Goal: Transaction & Acquisition: Subscribe to service/newsletter

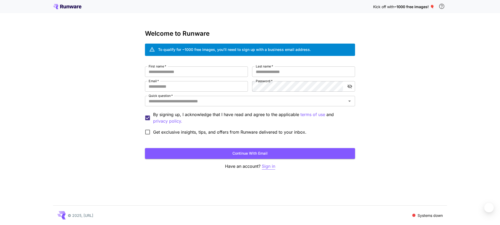
click at [267, 164] on p "Sign in" at bounding box center [268, 166] width 13 height 7
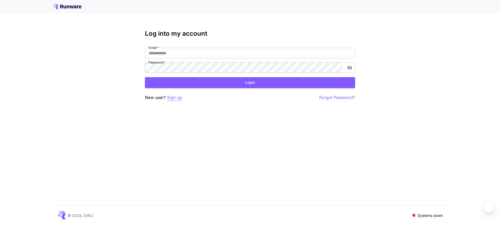
click at [174, 97] on p "Sign up" at bounding box center [174, 97] width 15 height 7
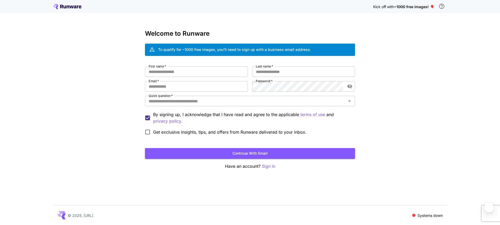
click at [51, 100] on div "Kick off with ~1000 free images! 🎈 Welcome to Runware To qualify for ~1000 free…" at bounding box center [250, 112] width 500 height 225
click at [414, 216] on span at bounding box center [413, 215] width 3 height 3
click at [420, 215] on p "Systems down" at bounding box center [430, 216] width 25 height 6
click at [207, 77] on div "First name   * First name   * Last name   * Last name   * Email   * Email   * P…" at bounding box center [250, 101] width 210 height 71
